Goal: Task Accomplishment & Management: Use online tool/utility

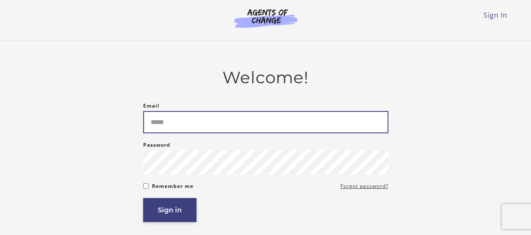
type input "**********"
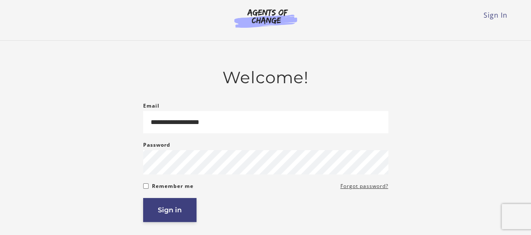
click at [166, 209] on button "Sign in" at bounding box center [169, 210] width 53 height 24
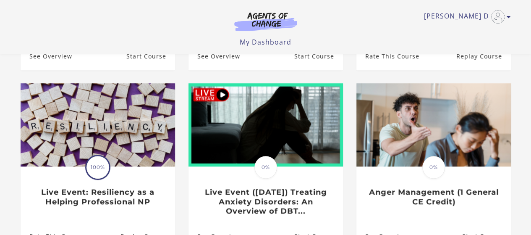
scroll to position [241, 0]
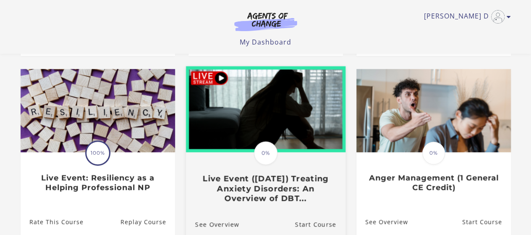
click at [269, 170] on div "Translation missing: en.liquid.partials.dashboard_course_card.progress_descript…" at bounding box center [264, 178] width 159 height 50
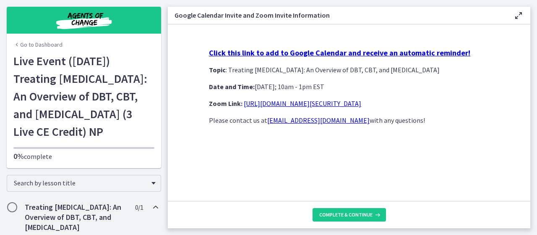
click at [328, 110] on div "Click this link to add to Google Calendar and receive an automatic reminder! To…" at bounding box center [349, 86] width 280 height 77
click at [326, 105] on link "[URL][DOMAIN_NAME][SECURITY_DATA]" at bounding box center [302, 103] width 117 height 8
